Goal: Check status

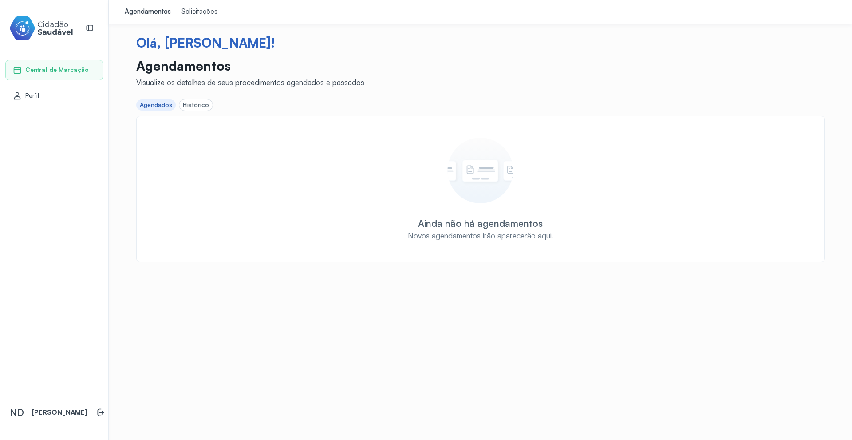
click at [197, 10] on div "Solicitações" at bounding box center [199, 12] width 36 height 9
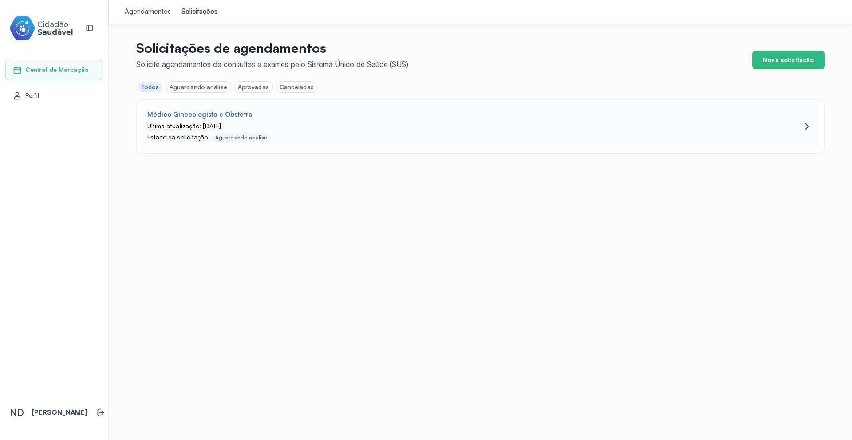
click at [244, 129] on div "Última atualização: [DATE]" at bounding box center [440, 126] width 587 height 8
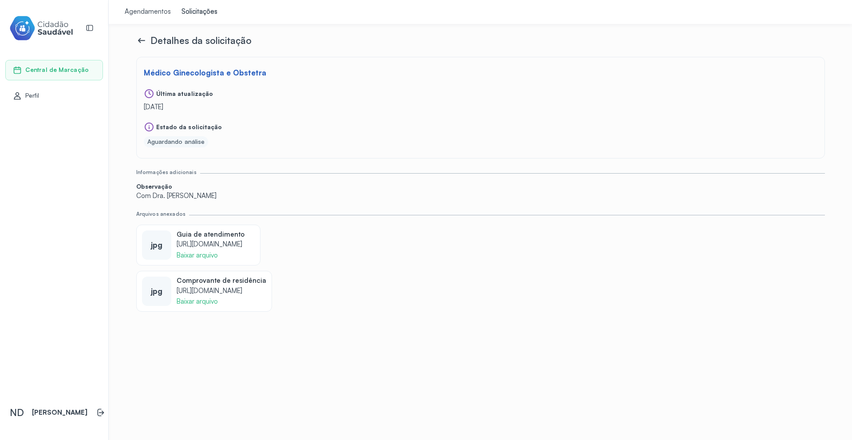
click at [141, 40] on icon at bounding box center [141, 40] width 11 height 11
